Goal: Understand site structure: Understand site structure

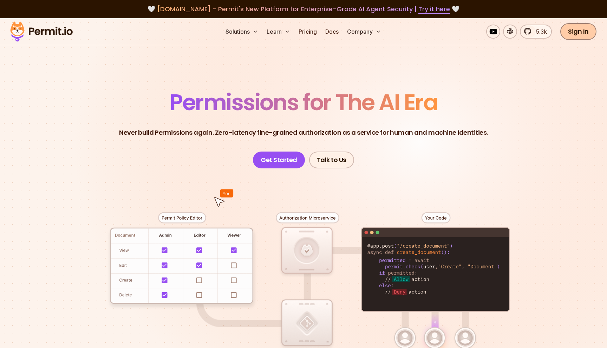
click at [574, 32] on link "Sign In" at bounding box center [578, 31] width 36 height 17
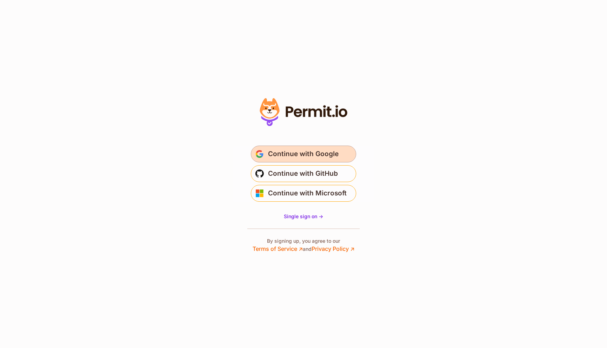
click at [305, 155] on span "Continue with Google" at bounding box center [303, 154] width 71 height 11
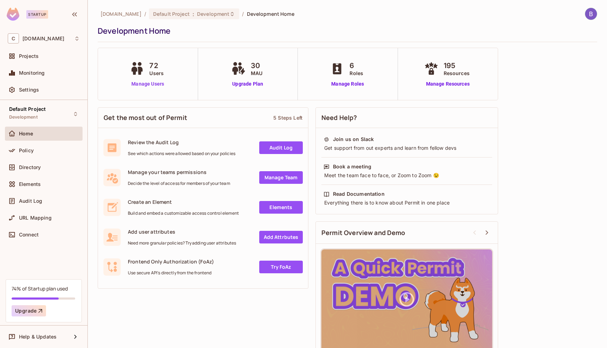
click at [147, 84] on link "Manage Users" at bounding box center [147, 83] width 39 height 7
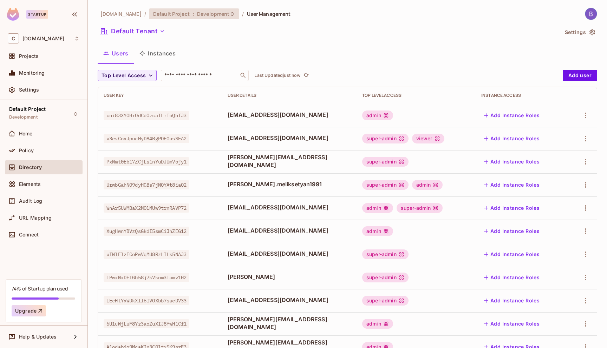
click at [197, 14] on span "Development" at bounding box center [213, 14] width 32 height 7
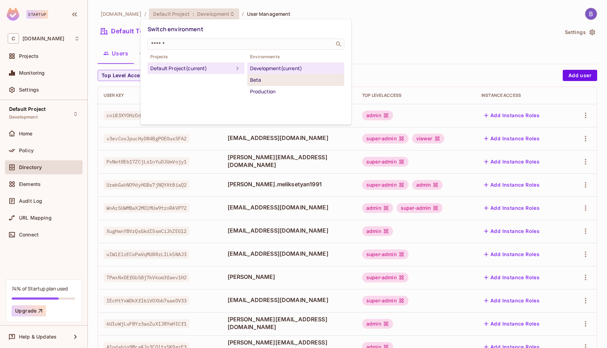
click at [262, 82] on div "Beta" at bounding box center [295, 80] width 91 height 8
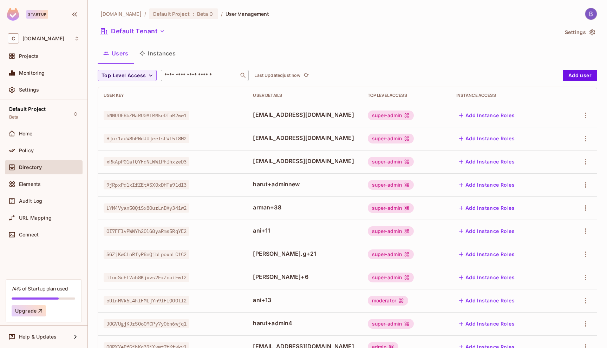
click at [195, 77] on input "text" at bounding box center [200, 75] width 74 height 7
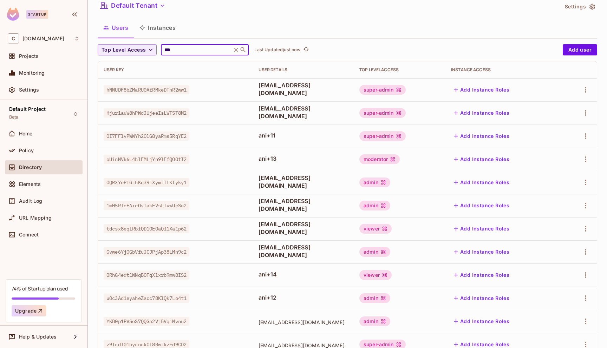
scroll to position [25, 0]
type input "***"
click at [43, 139] on div "Home" at bounding box center [44, 134] width 78 height 14
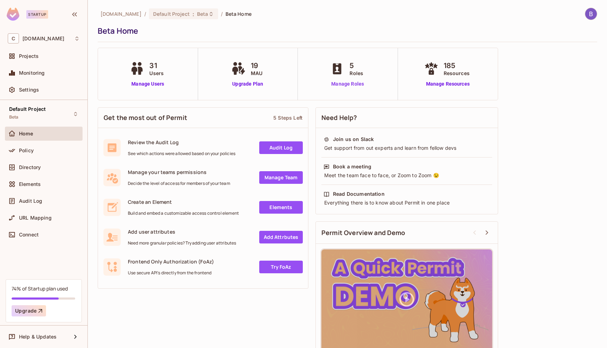
click at [354, 85] on link "Manage Roles" at bounding box center [347, 83] width 38 height 7
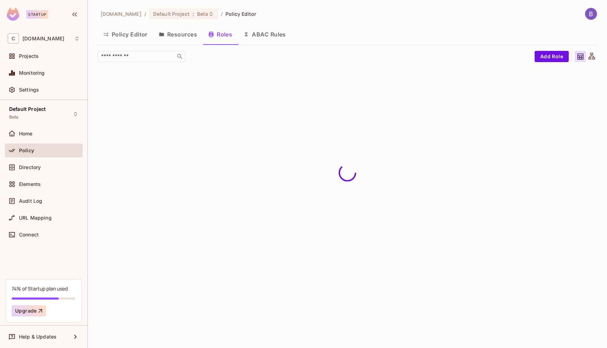
click at [119, 32] on button "Policy Editor" at bounding box center [125, 35] width 55 height 18
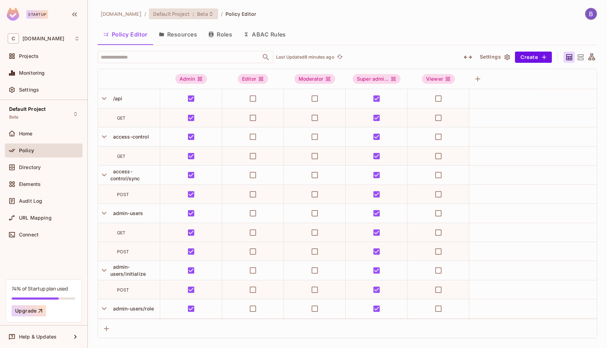
click at [156, 12] on span "Default Project" at bounding box center [171, 14] width 37 height 7
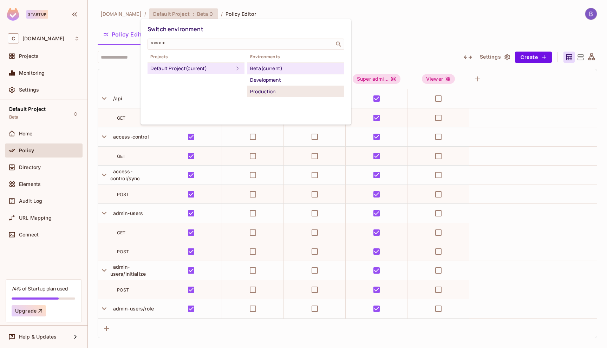
click at [270, 90] on div "Production" at bounding box center [295, 91] width 91 height 8
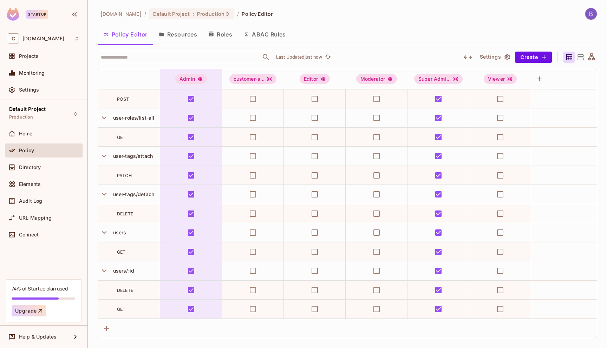
scroll to position [7760, 0]
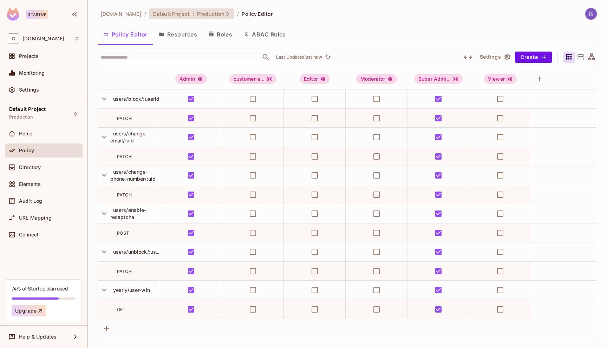
click at [211, 18] on div "Default Project : Production" at bounding box center [191, 13] width 85 height 11
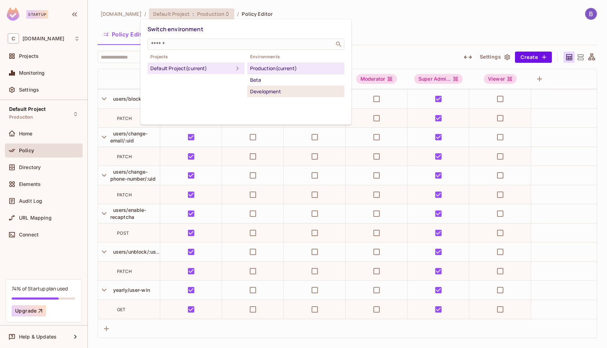
click at [284, 94] on div "Development" at bounding box center [295, 91] width 91 height 8
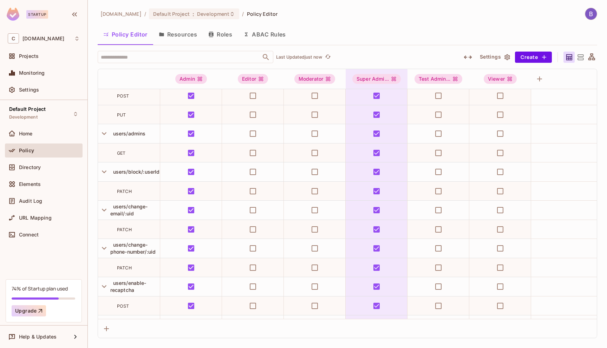
scroll to position [8143, 0]
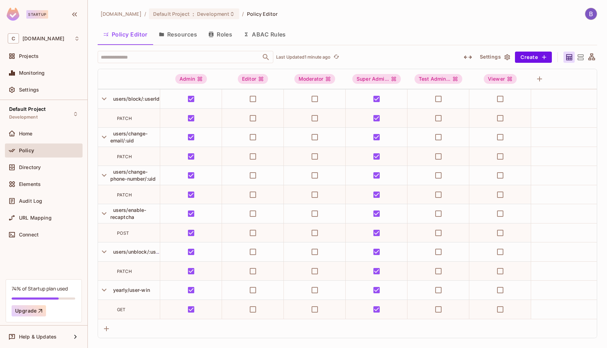
click at [107, 75] on th at bounding box center [129, 79] width 62 height 20
